Goal: Go to known website: Access a specific website the user already knows

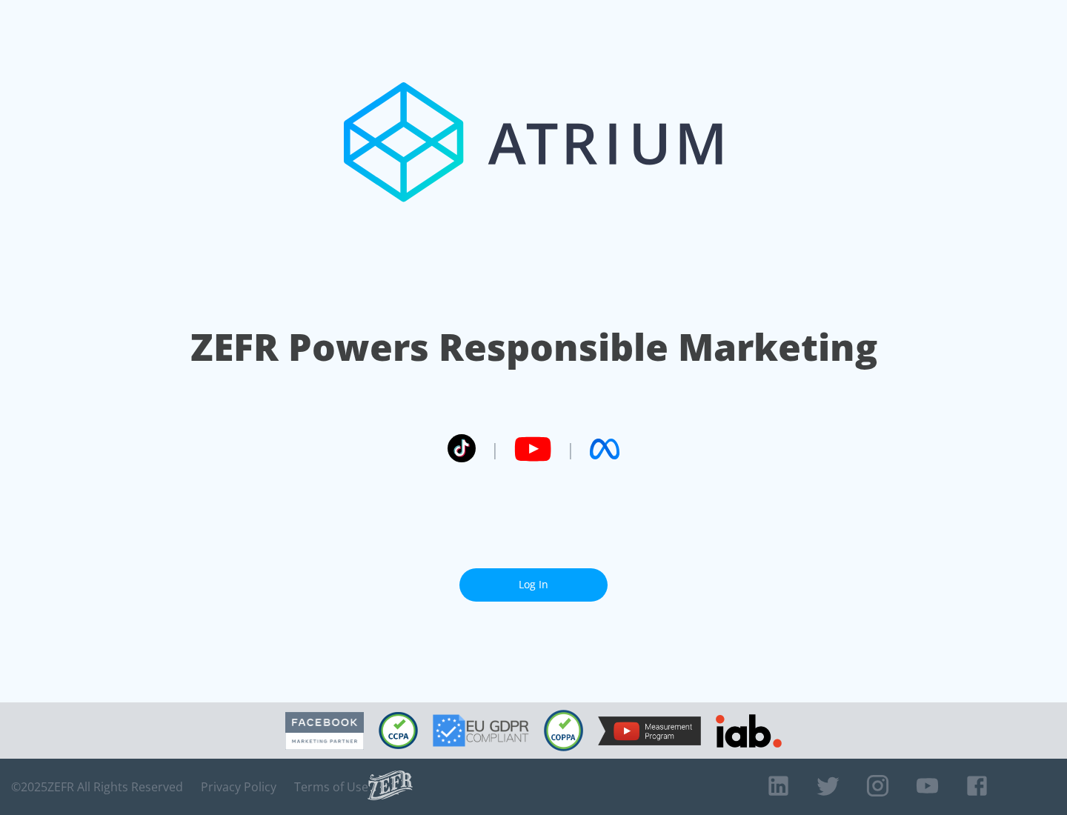
click at [533, 579] on link "Log In" at bounding box center [533, 584] width 148 height 33
